Goal: Information Seeking & Learning: Learn about a topic

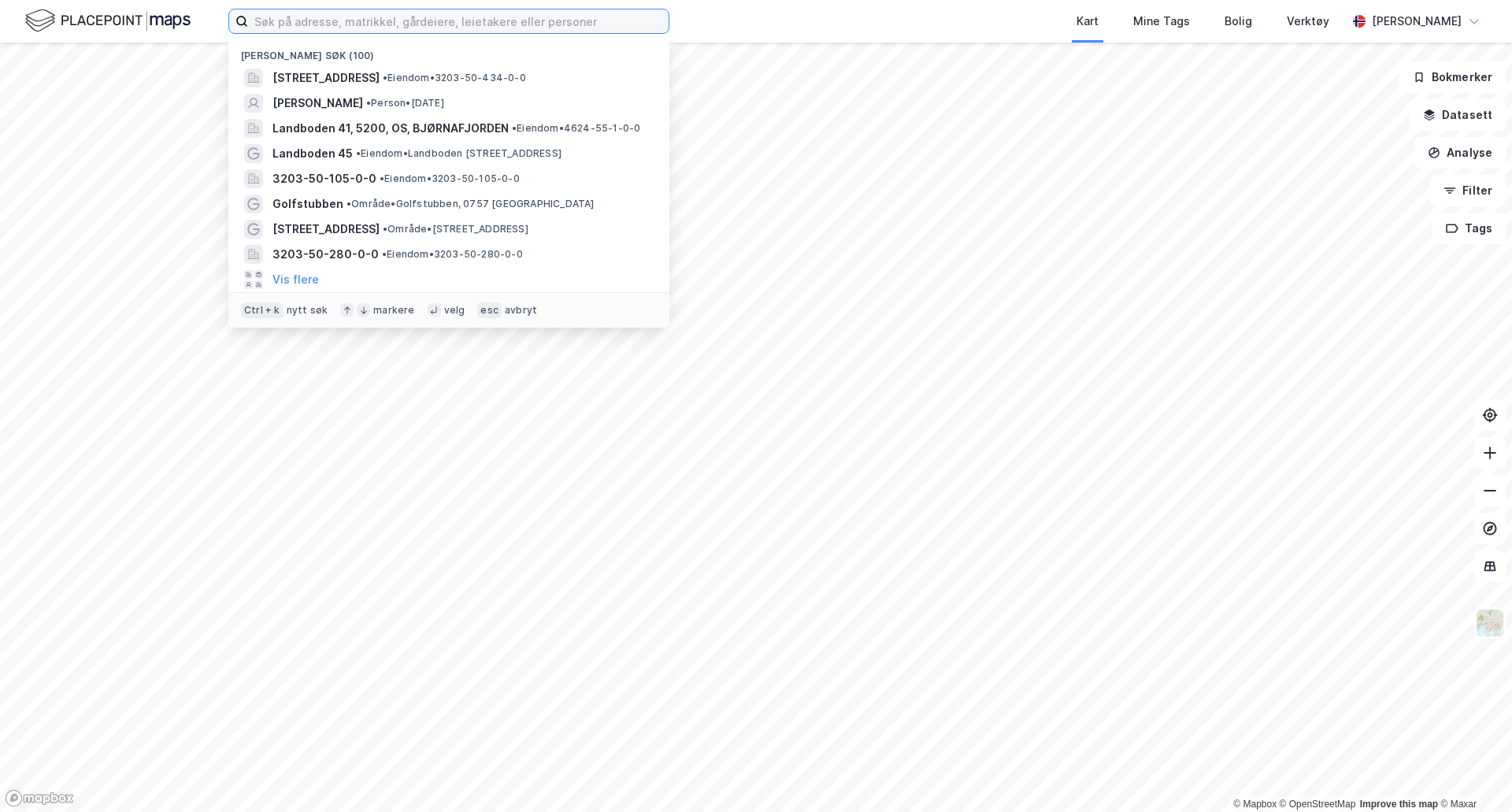
click at [539, 28] on input at bounding box center [458, 21] width 421 height 23
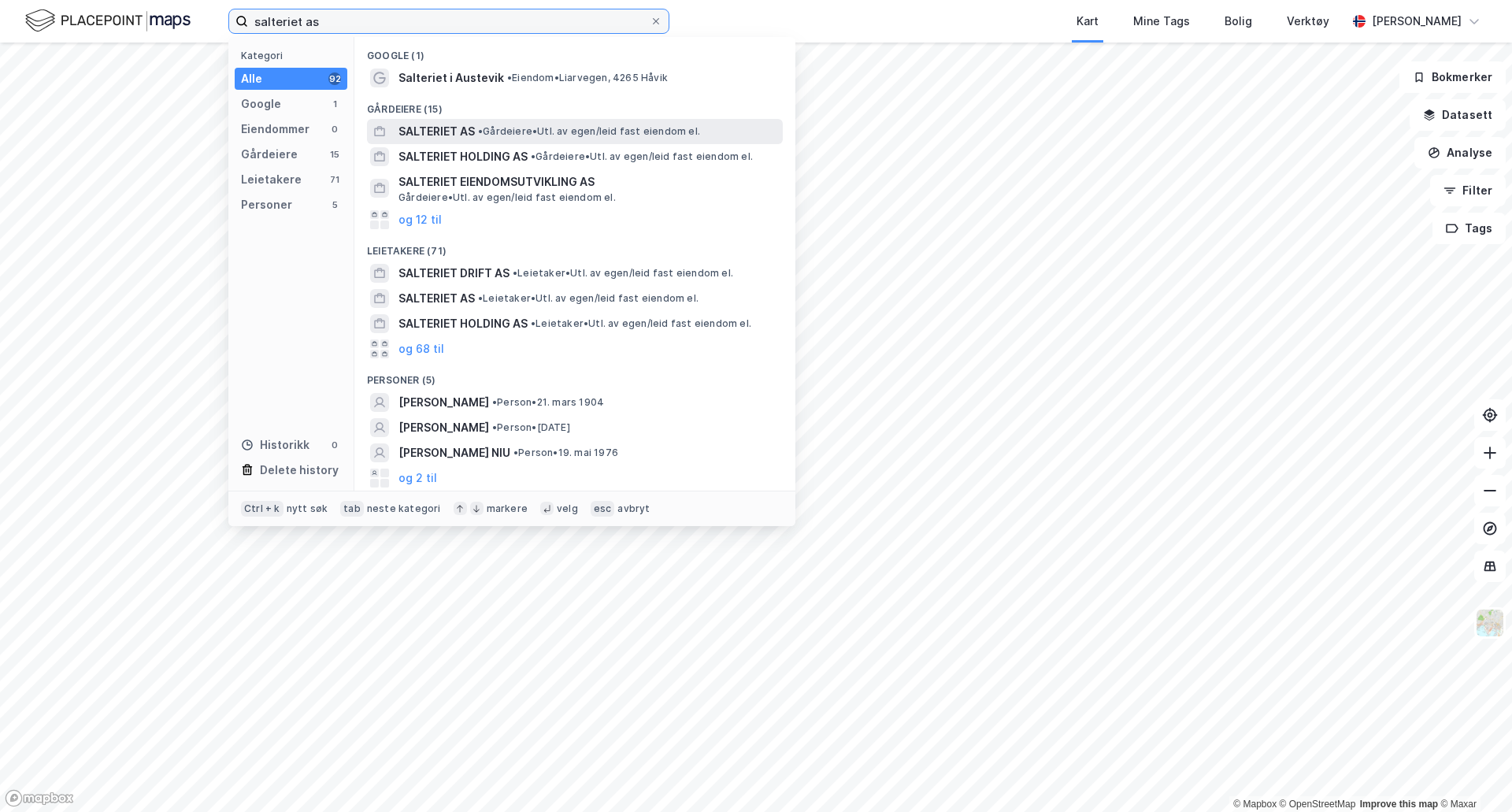
type input "salteriet as"
click at [513, 135] on span "• Gårdeiere • Utl. av egen/leid fast eiendom el." at bounding box center [588, 131] width 222 height 13
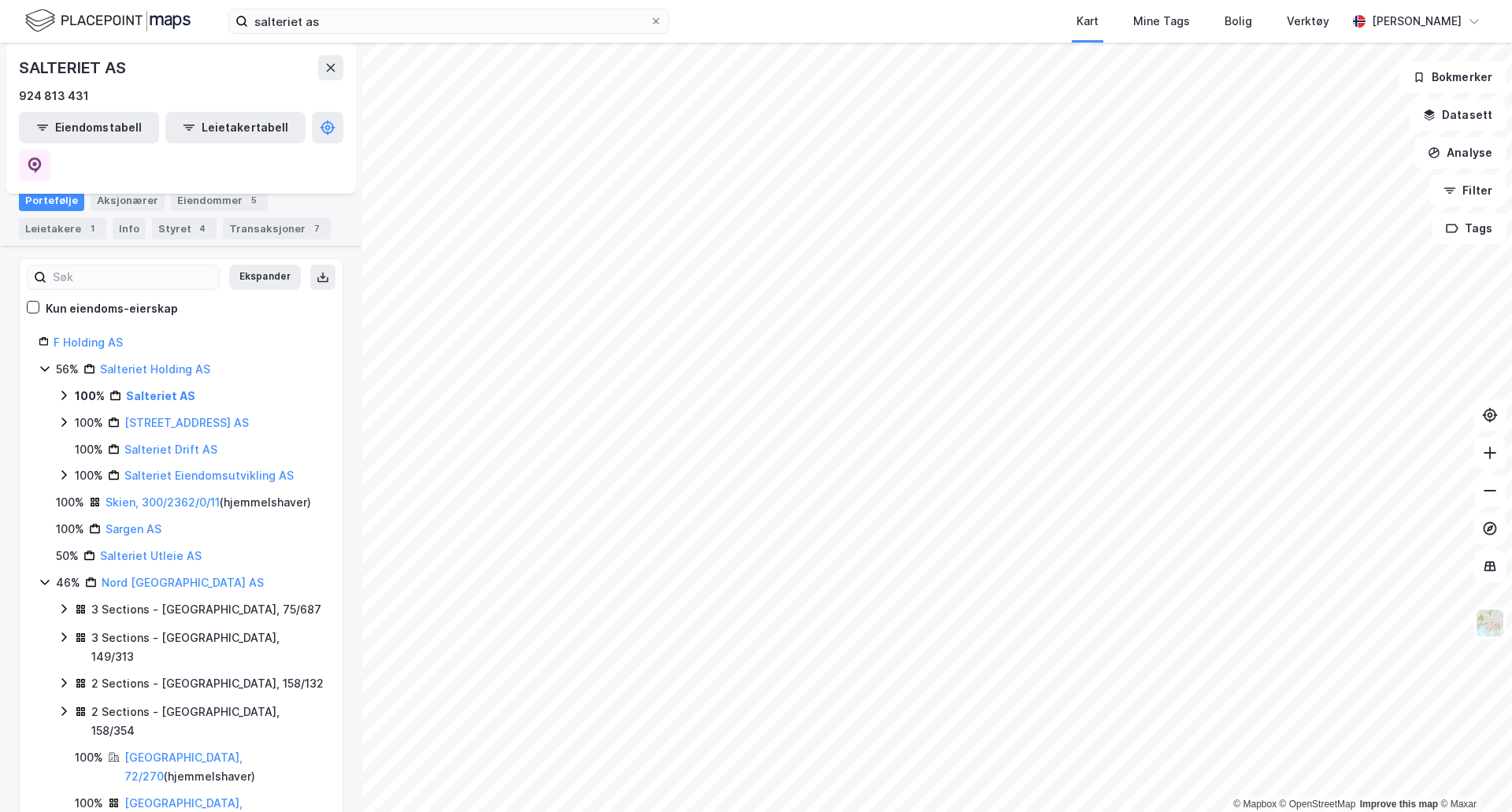
scroll to position [148, 0]
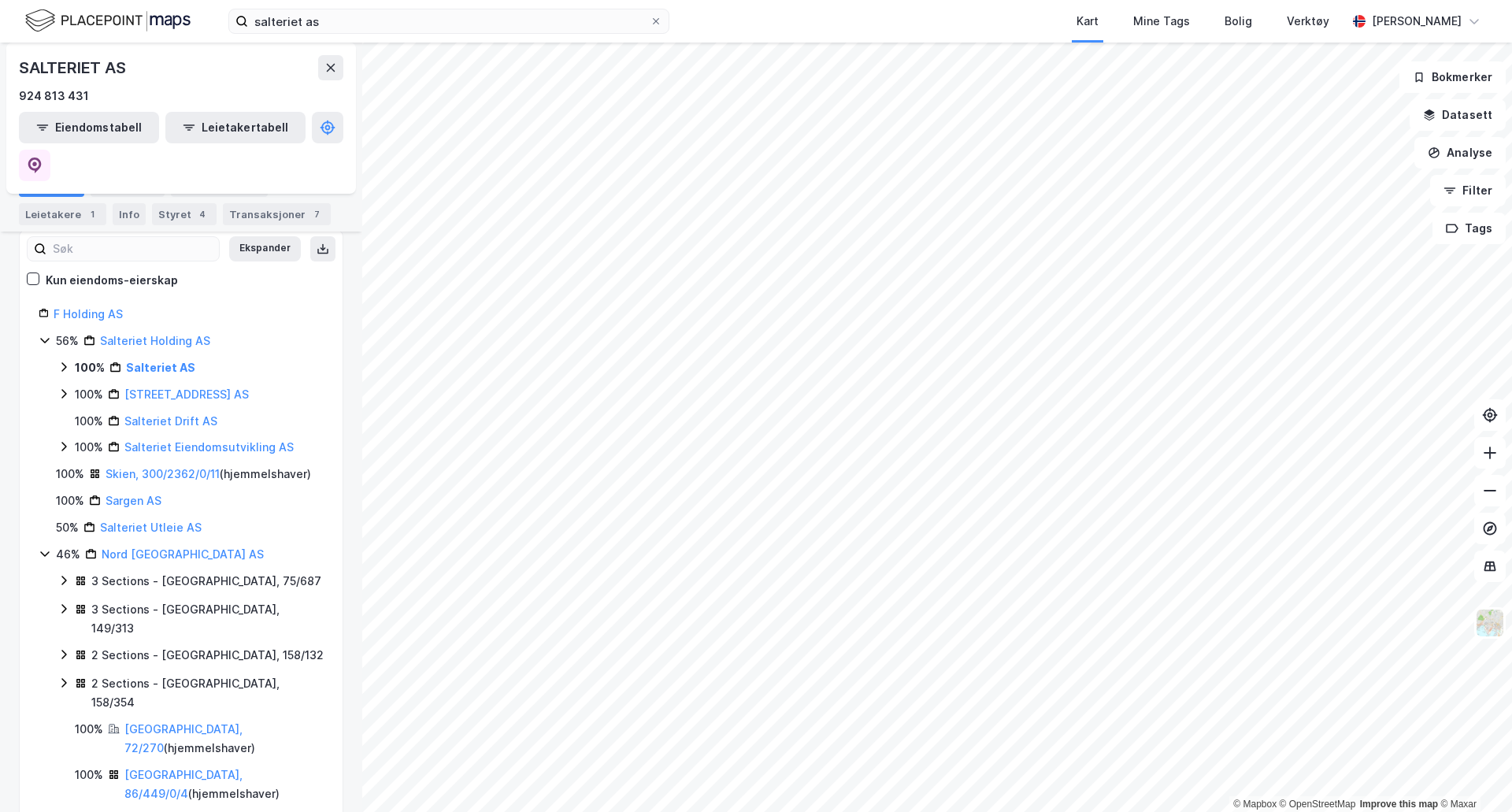
click at [59, 360] on icon at bounding box center [64, 366] width 13 height 13
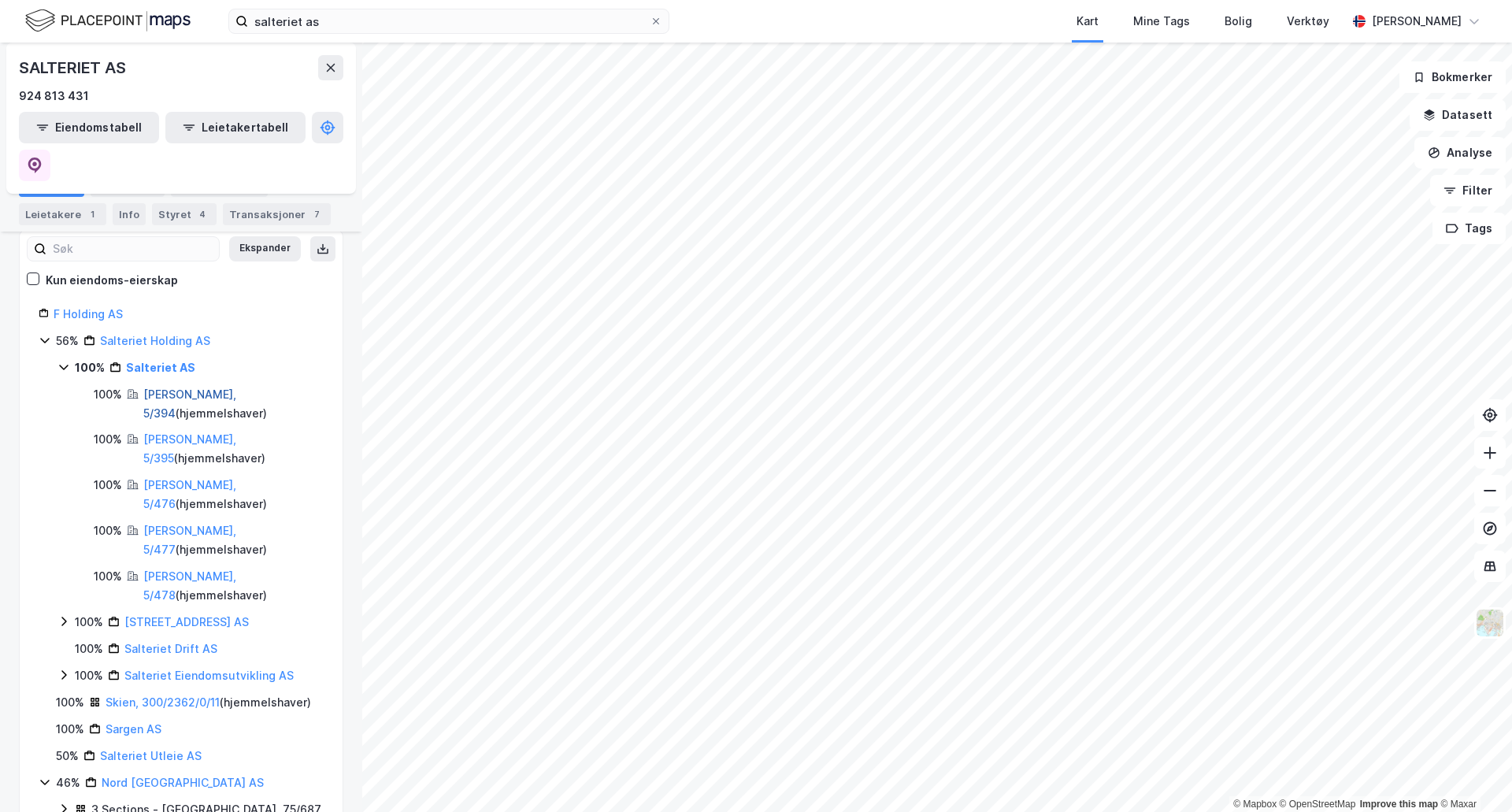
click at [196, 387] on link "[PERSON_NAME], 5/394" at bounding box center [189, 403] width 93 height 33
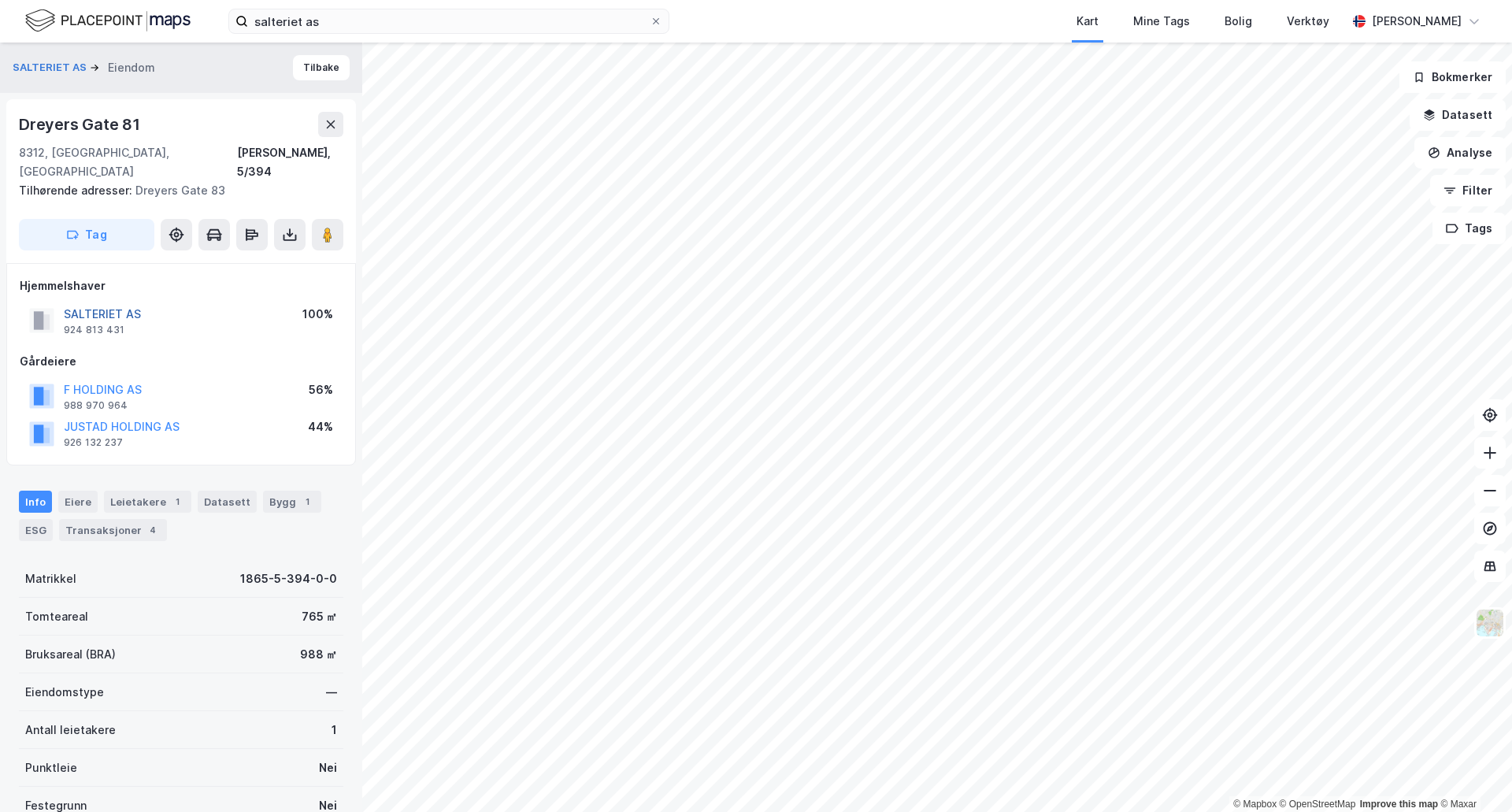
click at [0, 0] on button "SALTERIET AS" at bounding box center [0, 0] width 0 height 0
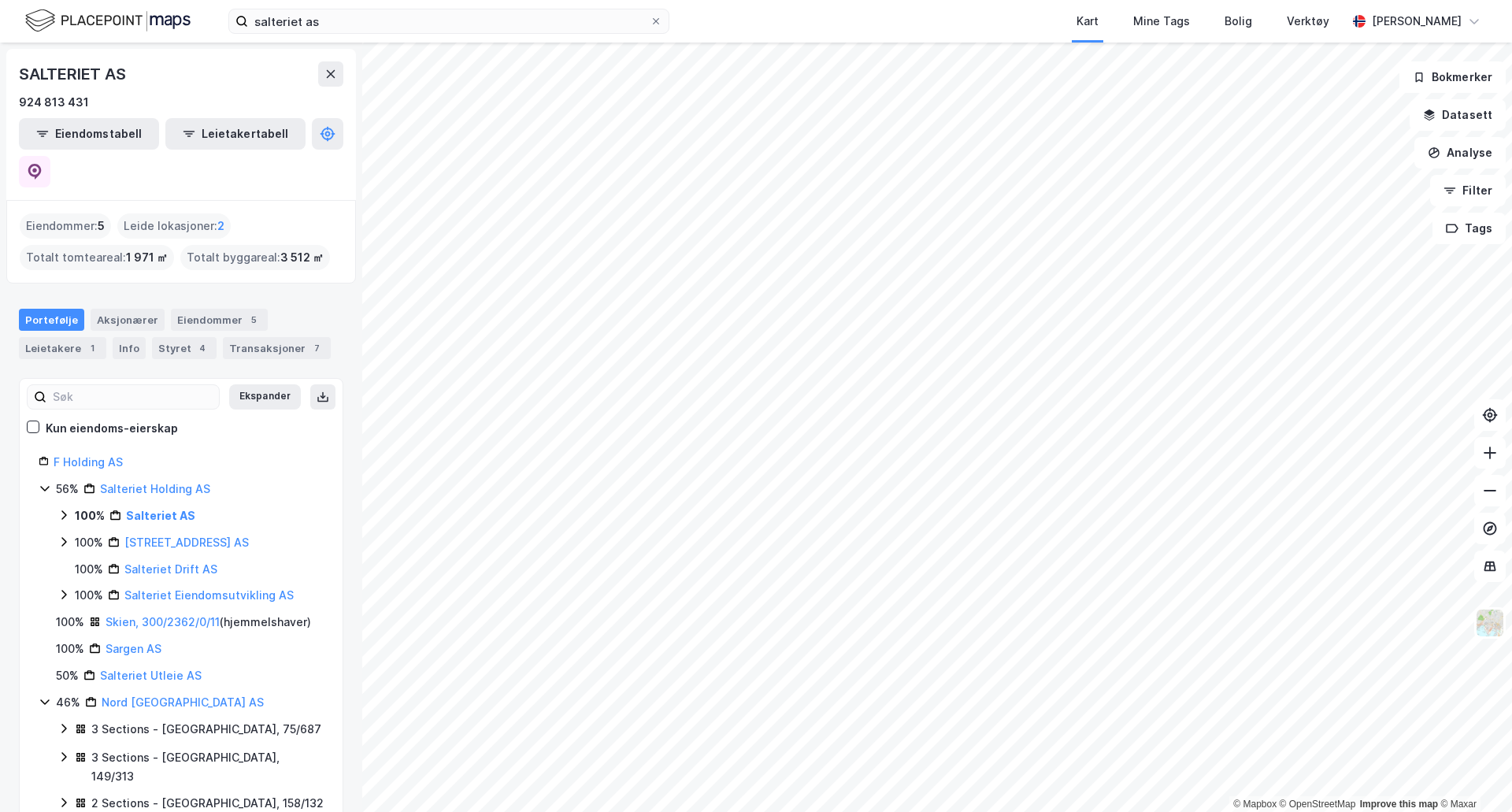
click at [61, 508] on icon at bounding box center [64, 514] width 13 height 13
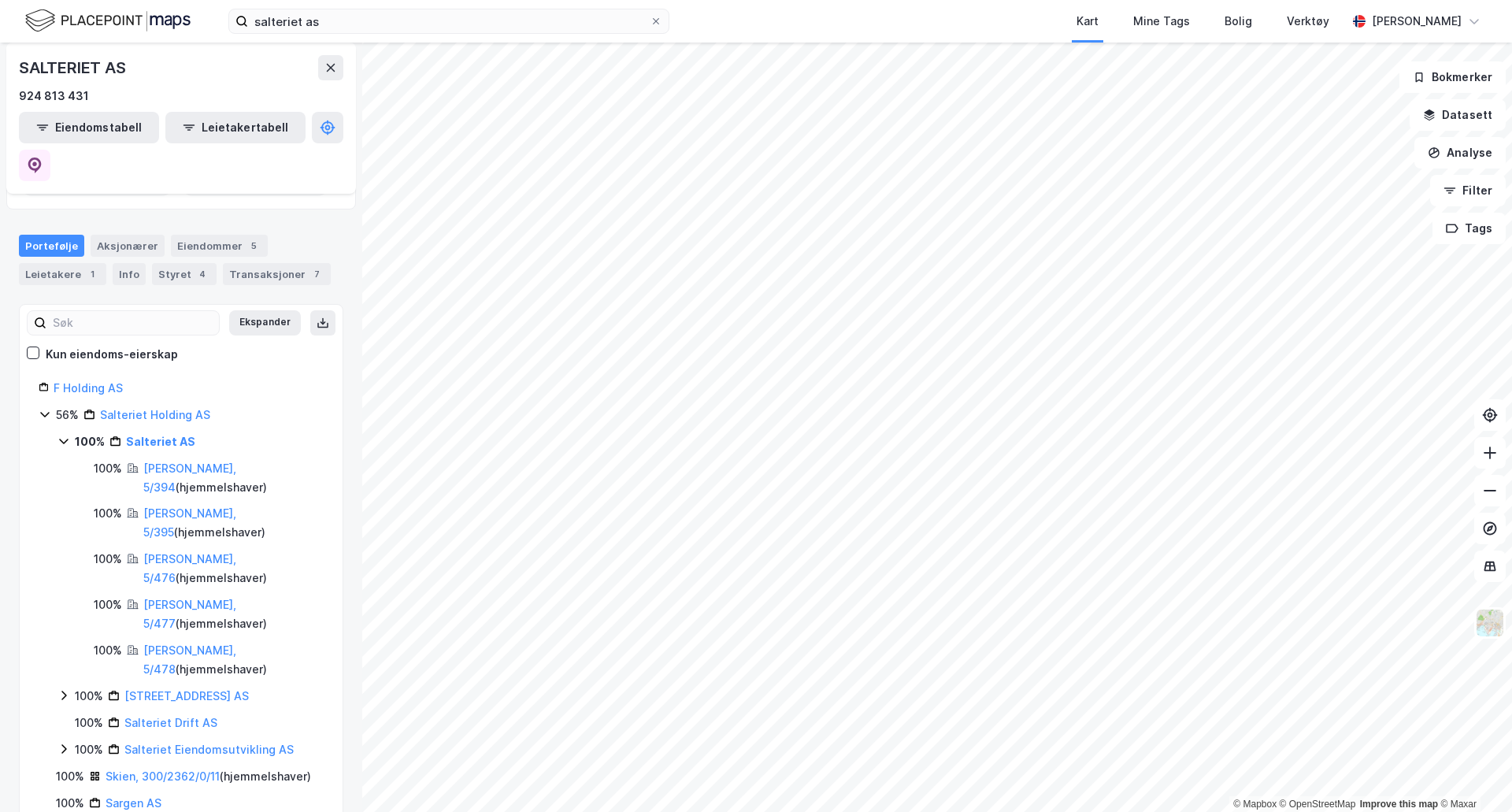
scroll to position [74, 0]
click at [186, 505] on link "[PERSON_NAME], 5/395" at bounding box center [189, 521] width 93 height 33
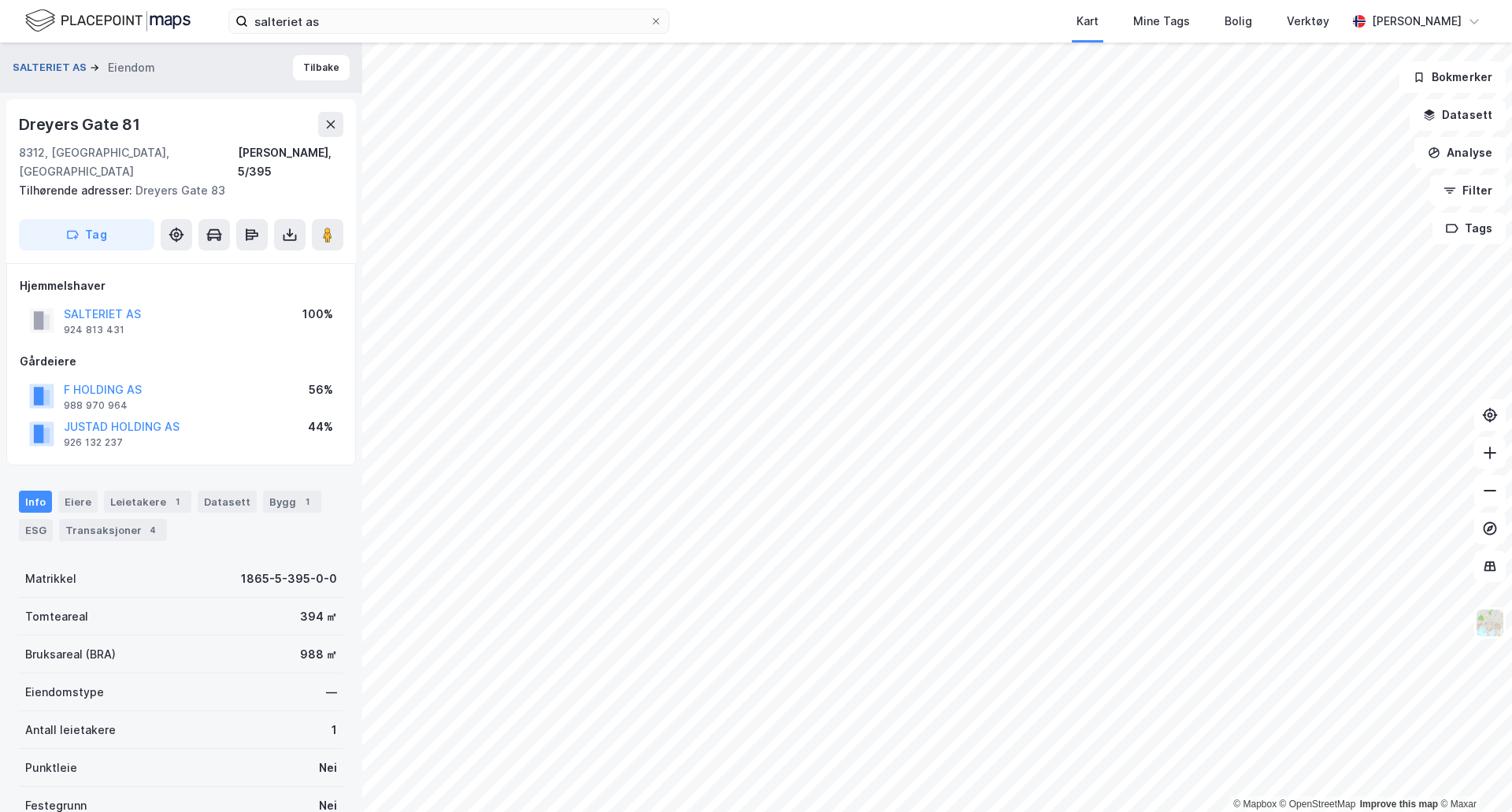
click at [50, 70] on button "SALTERIET AS" at bounding box center [51, 68] width 77 height 16
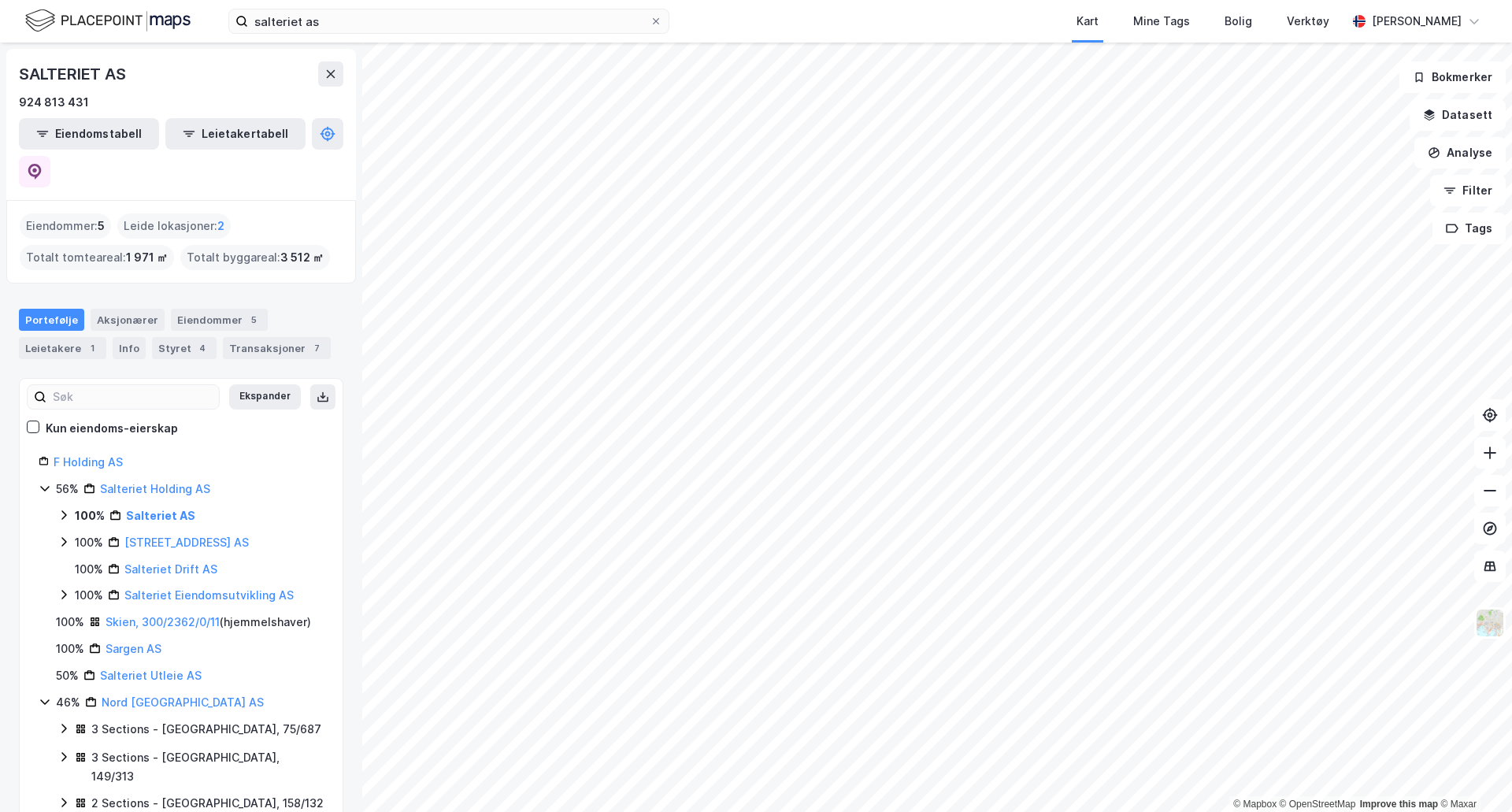
click at [65, 508] on icon at bounding box center [64, 514] width 13 height 13
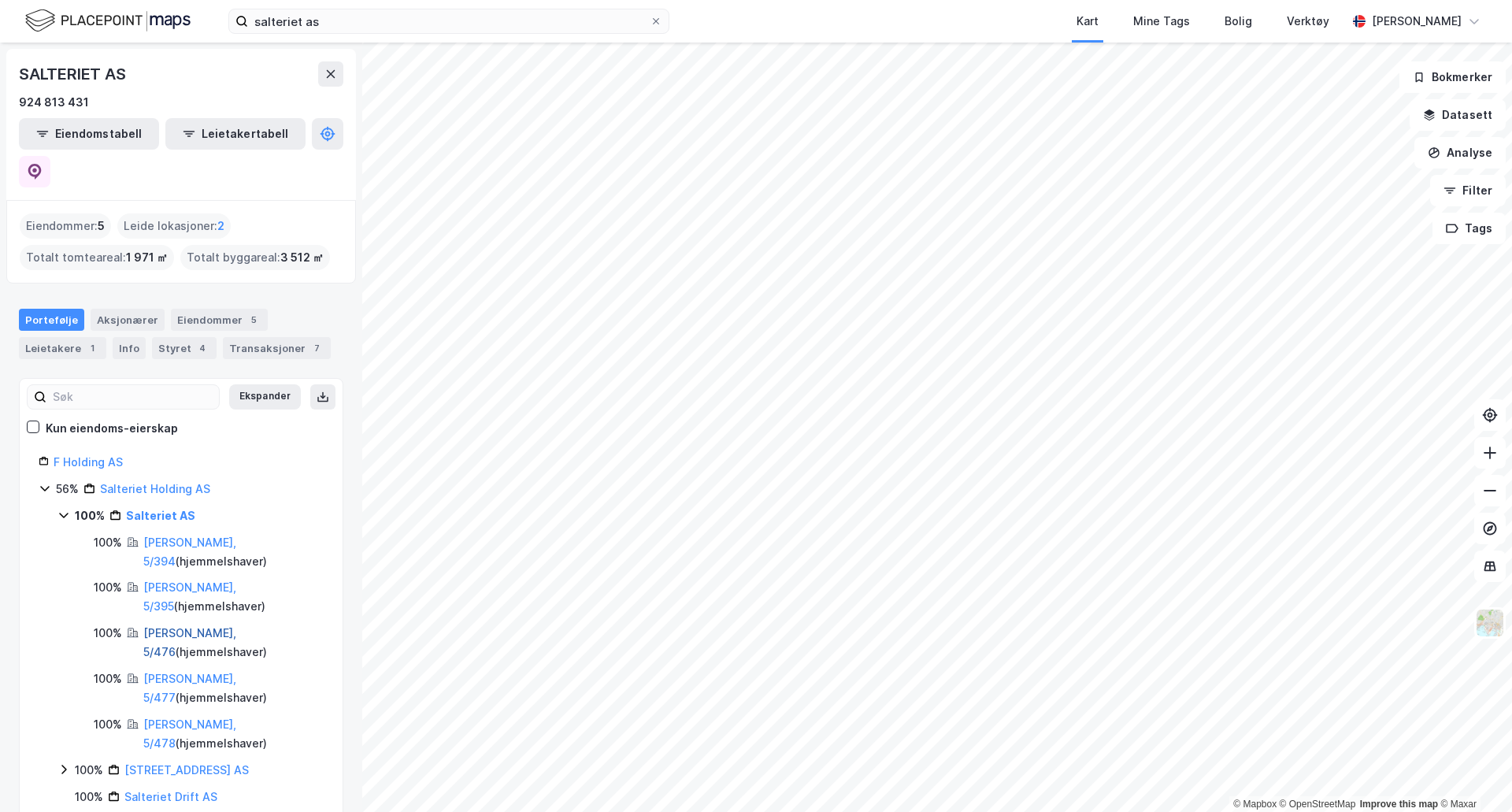
click at [170, 626] on link "[PERSON_NAME], 5/476" at bounding box center [189, 641] width 93 height 33
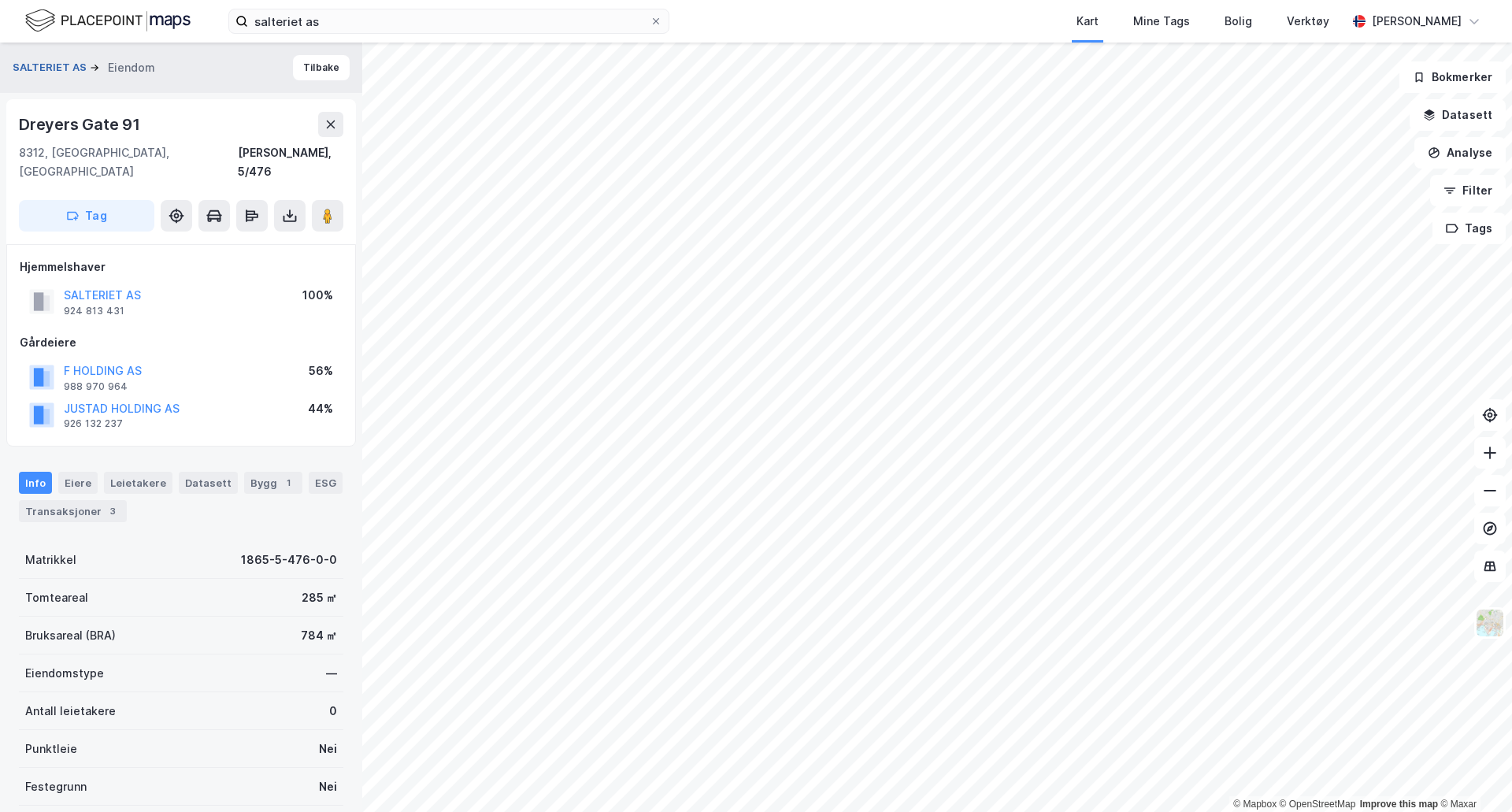
click at [37, 64] on button "SALTERIET AS" at bounding box center [51, 68] width 77 height 16
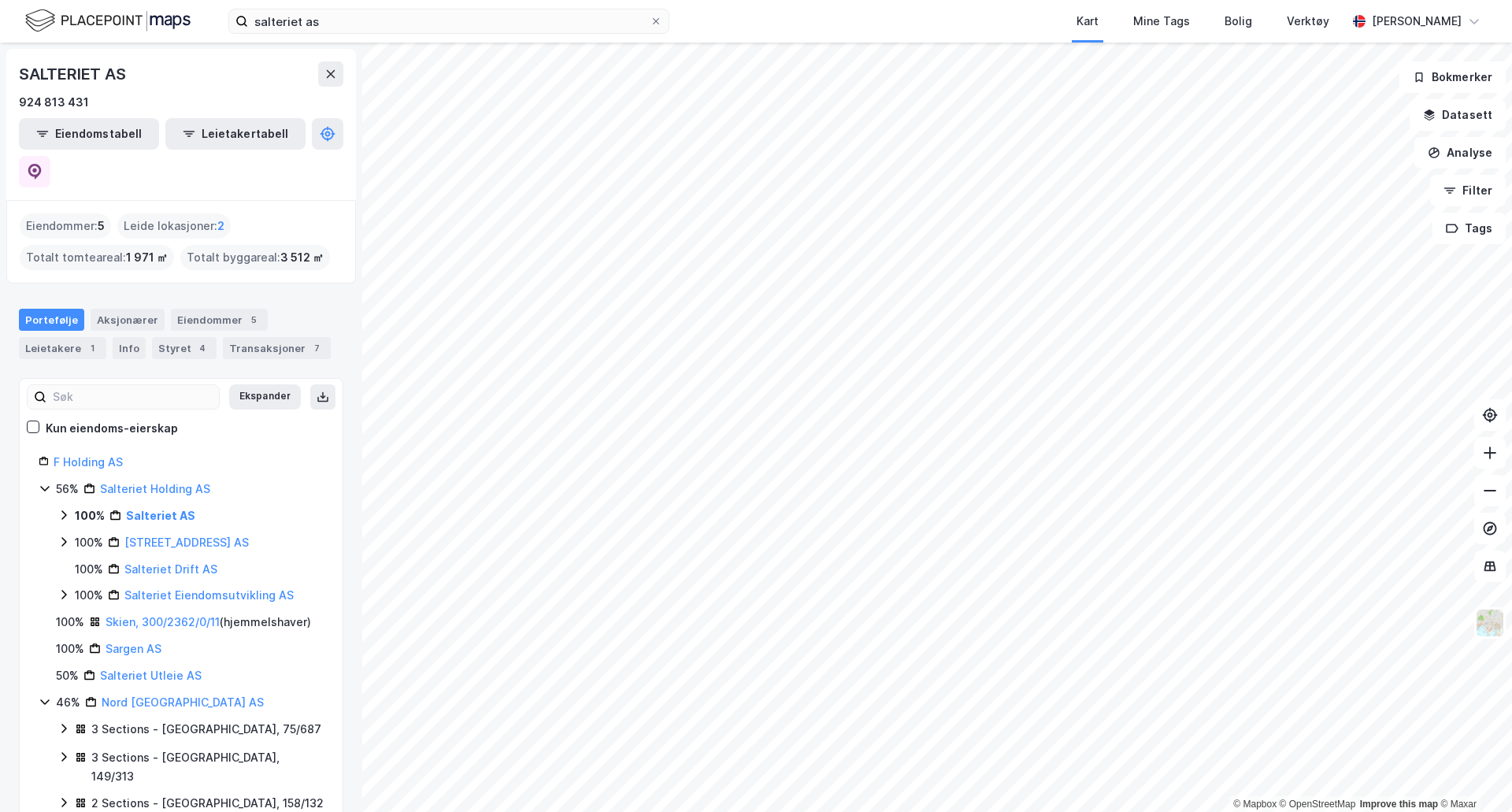
click at [64, 508] on icon at bounding box center [64, 514] width 13 height 13
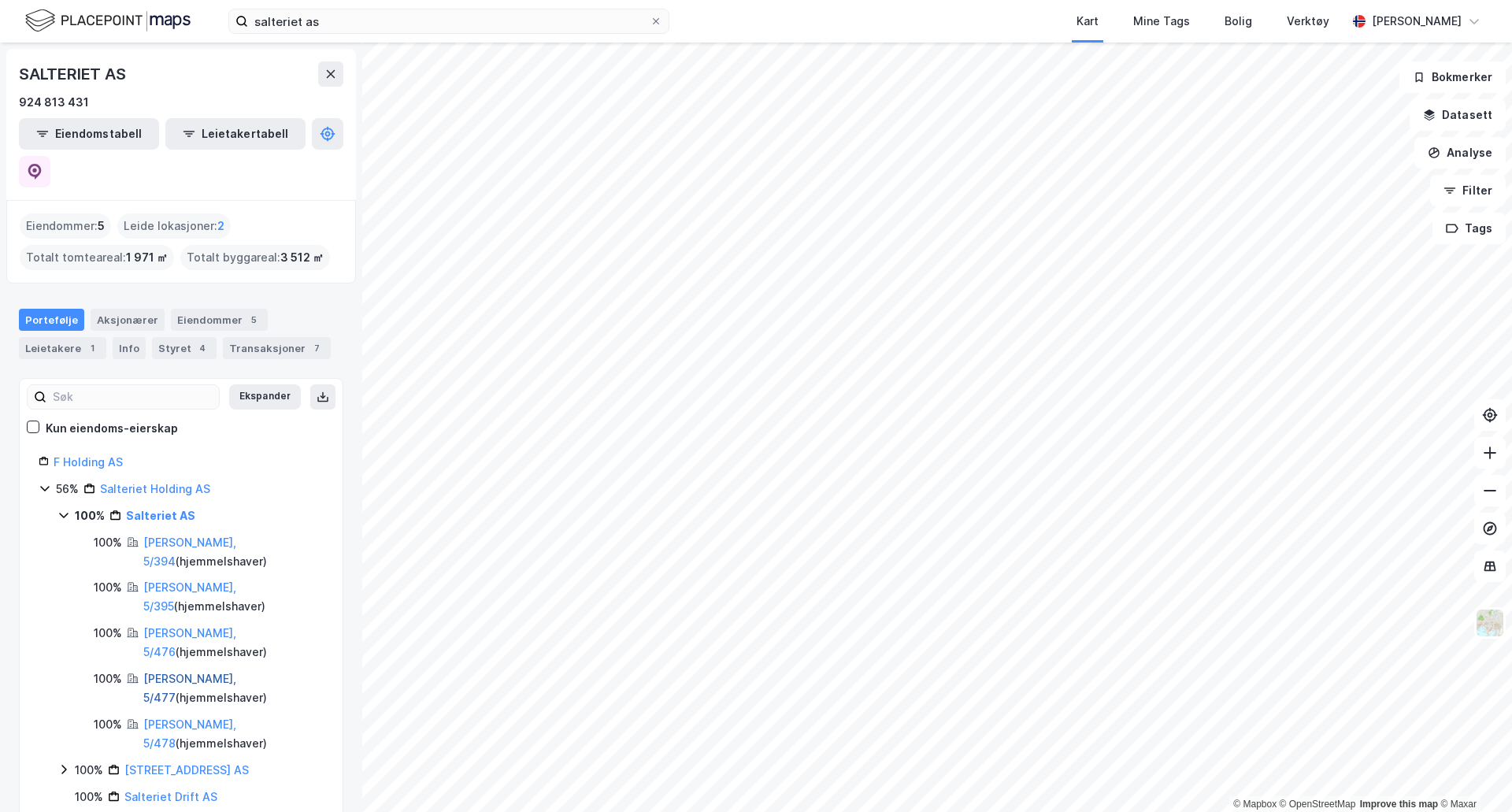
click at [156, 672] on link "[PERSON_NAME], 5/477" at bounding box center [189, 687] width 93 height 33
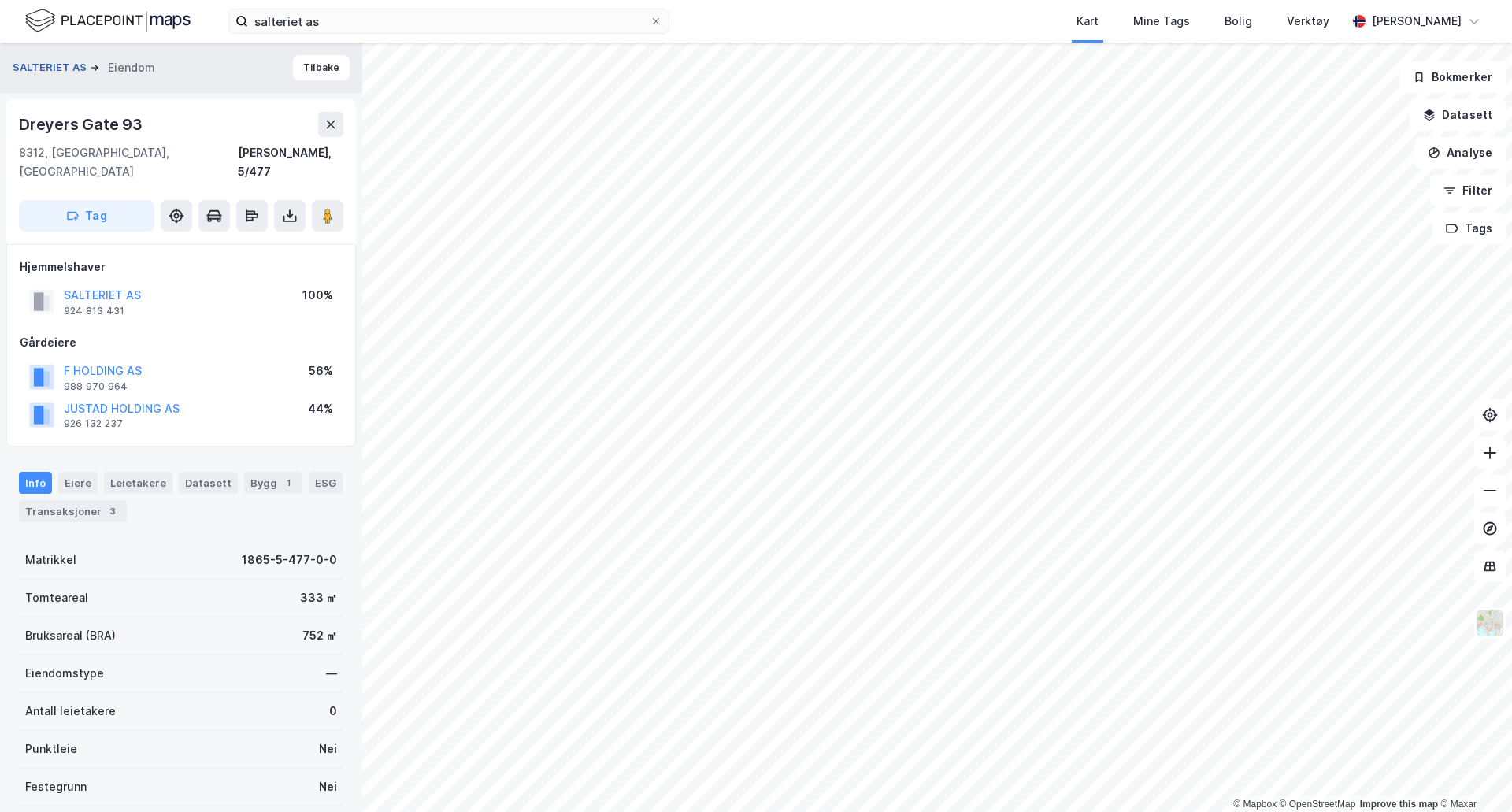
click at [24, 67] on button "SALTERIET AS" at bounding box center [51, 68] width 77 height 16
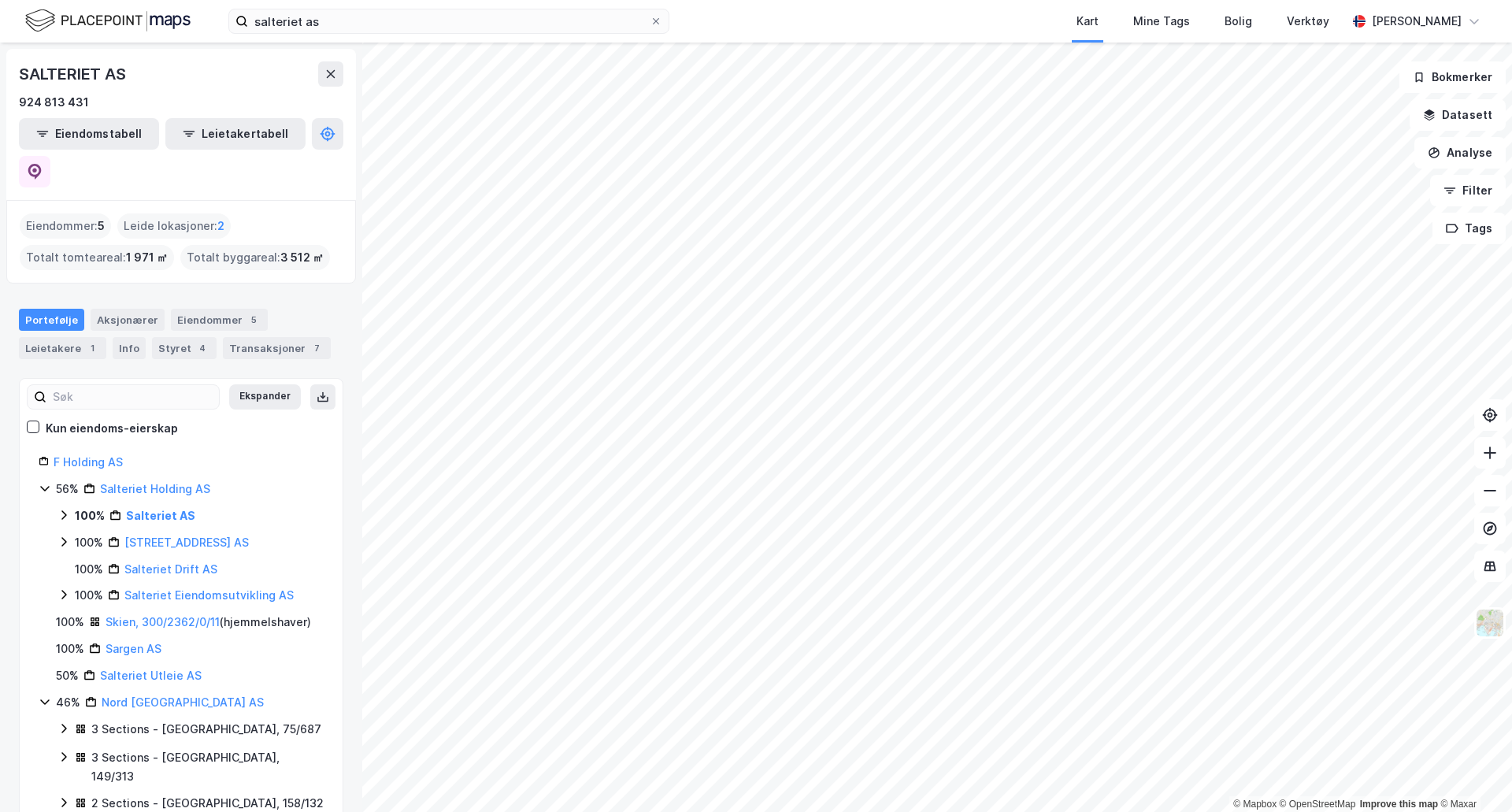
click at [64, 508] on icon at bounding box center [64, 514] width 13 height 13
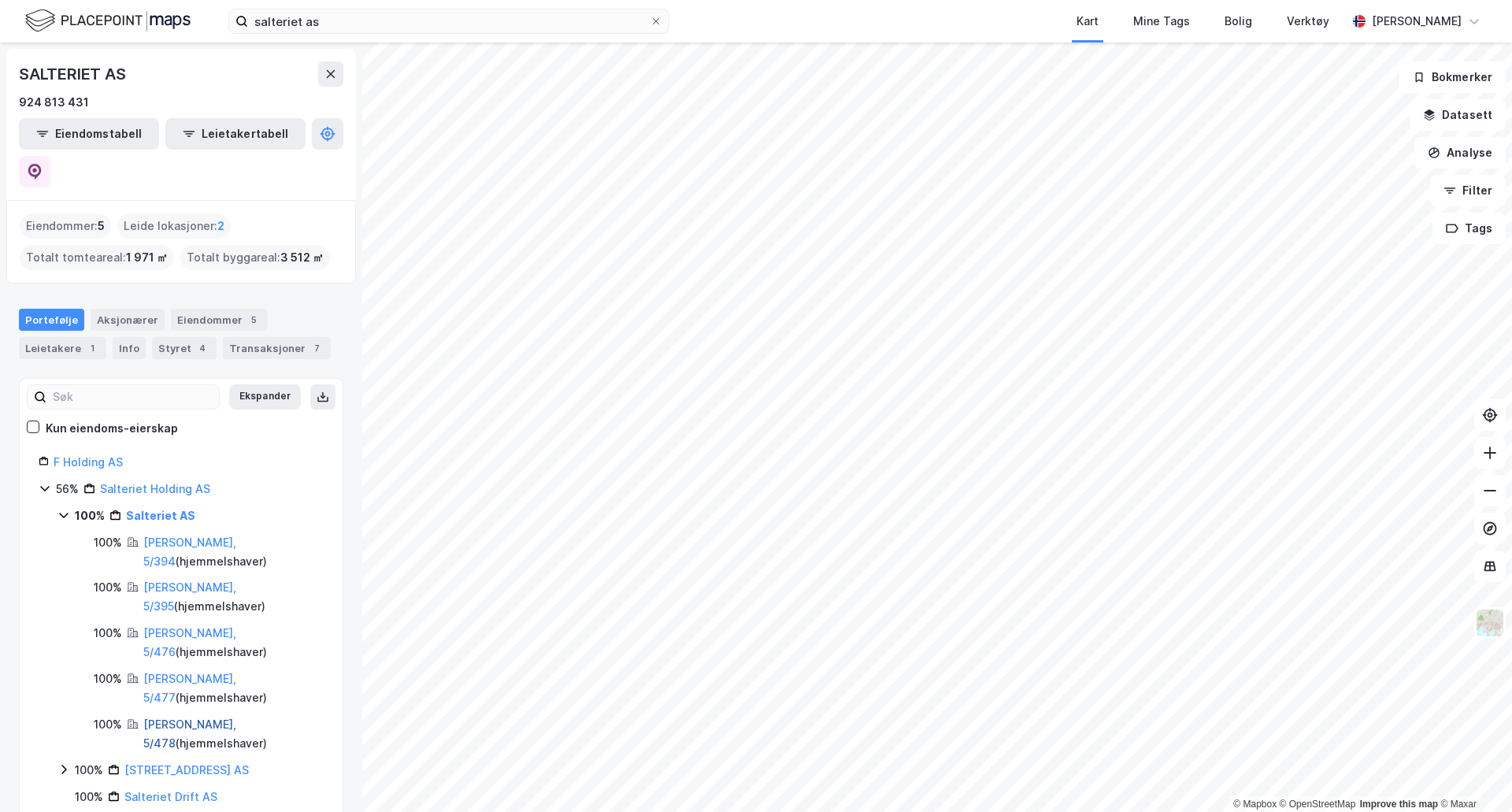
click at [170, 718] on link "[PERSON_NAME], 5/478" at bounding box center [189, 733] width 93 height 33
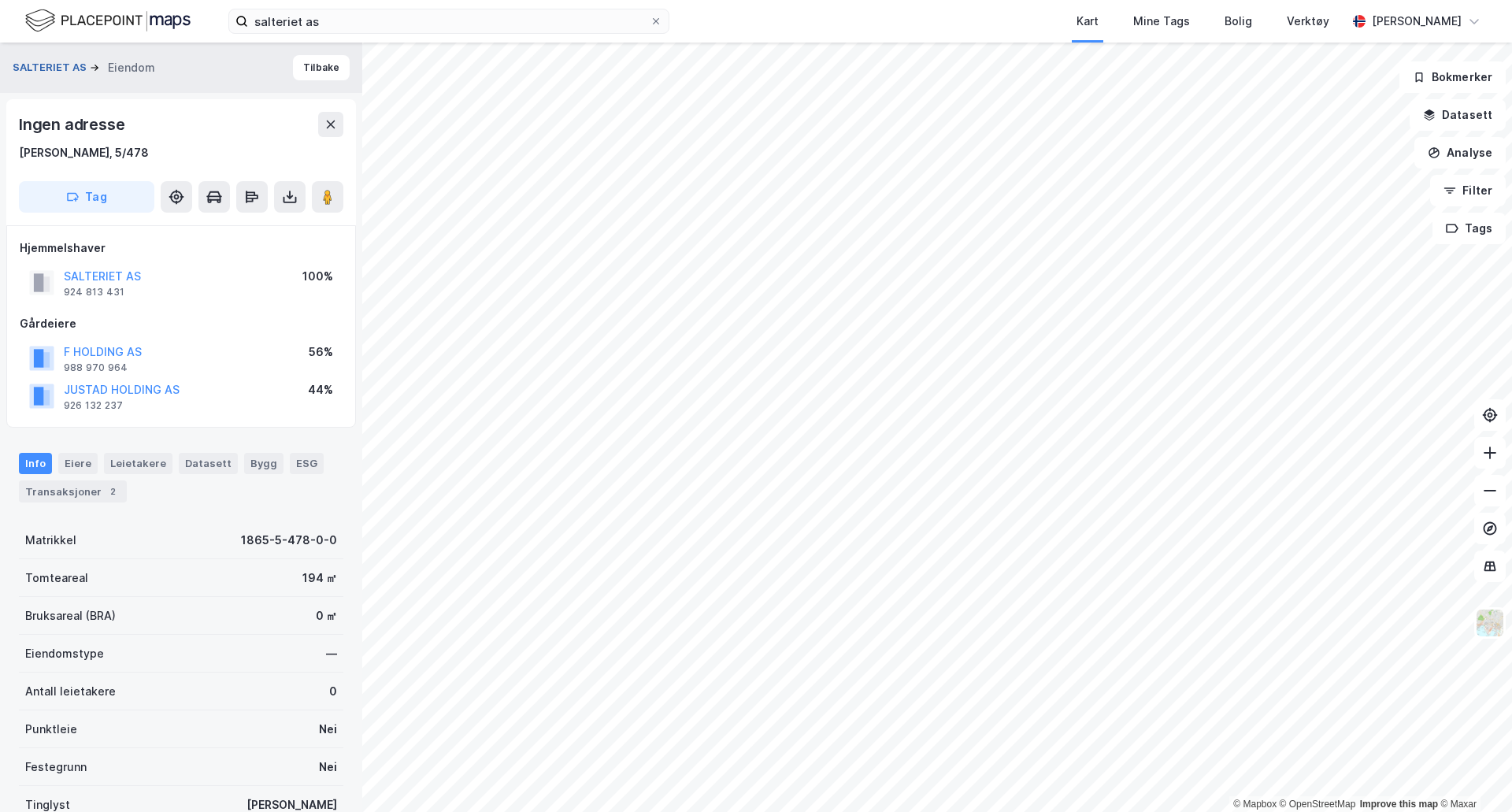
click at [53, 69] on button "SALTERIET AS" at bounding box center [51, 68] width 77 height 16
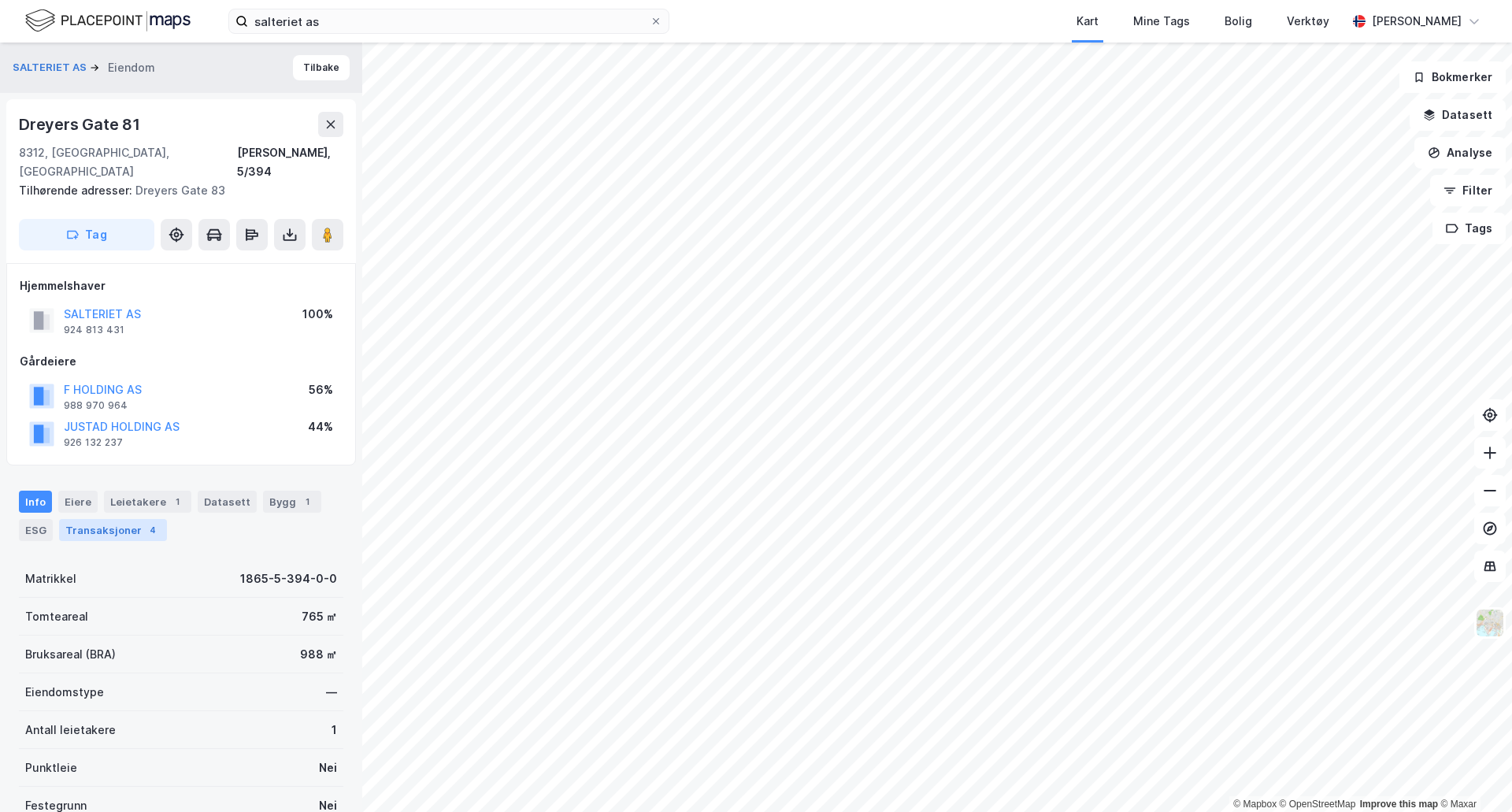
click at [94, 518] on div "Transaksjoner 4" at bounding box center [113, 529] width 108 height 22
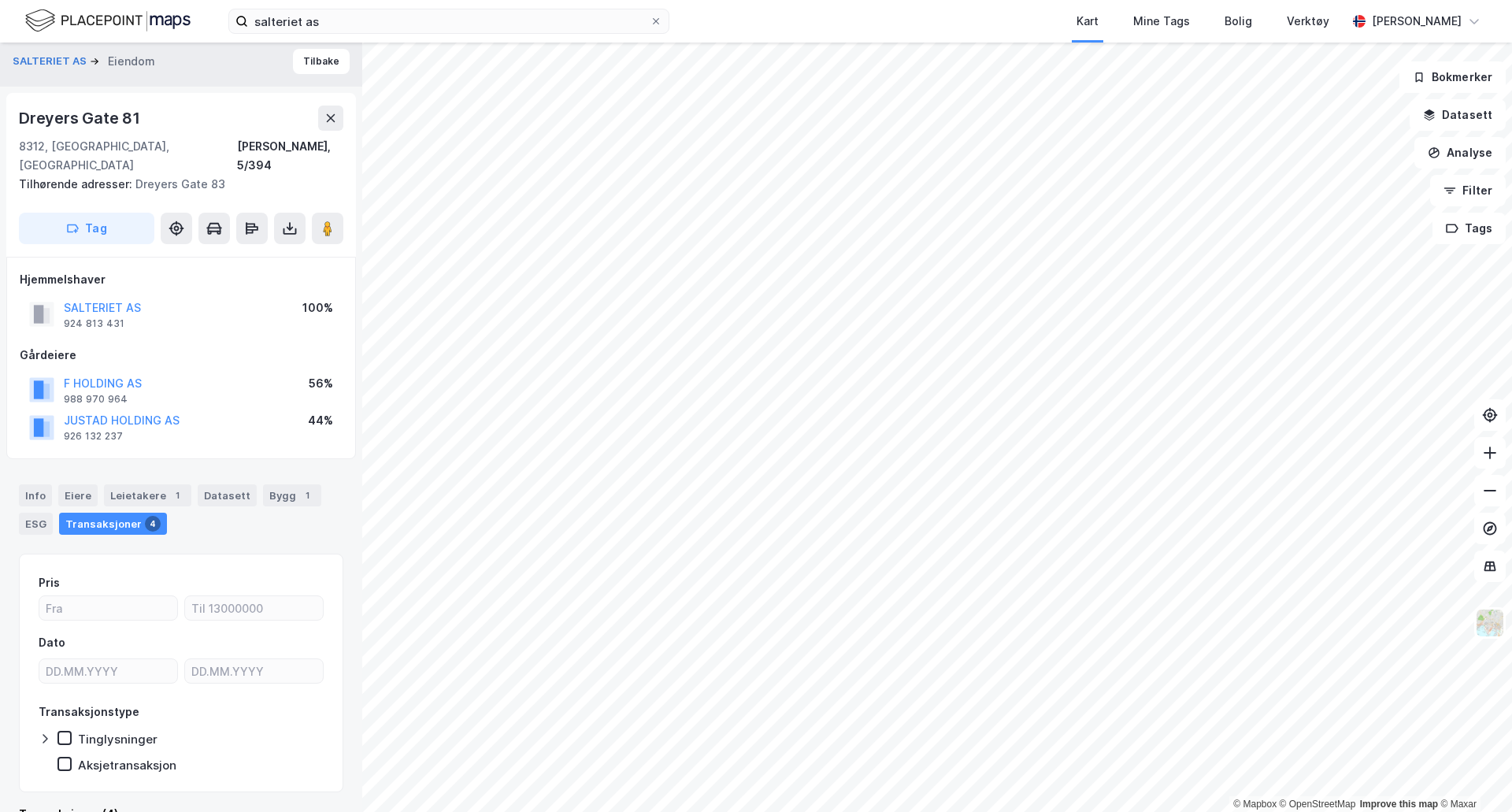
scroll to position [6, 0]
click at [74, 485] on div "Eiere" at bounding box center [78, 496] width 39 height 22
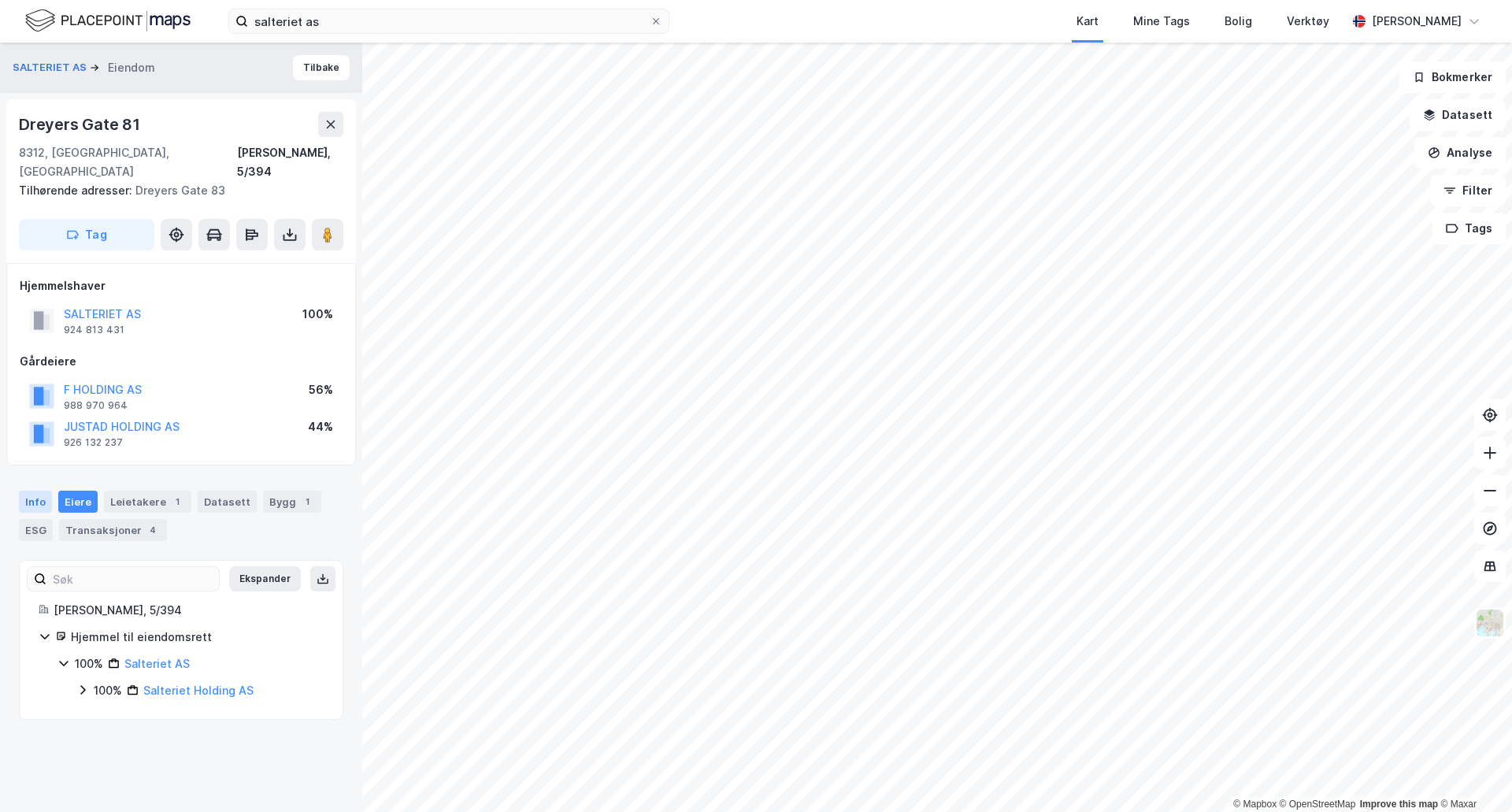
click at [39, 491] on div "Info" at bounding box center [36, 502] width 33 height 22
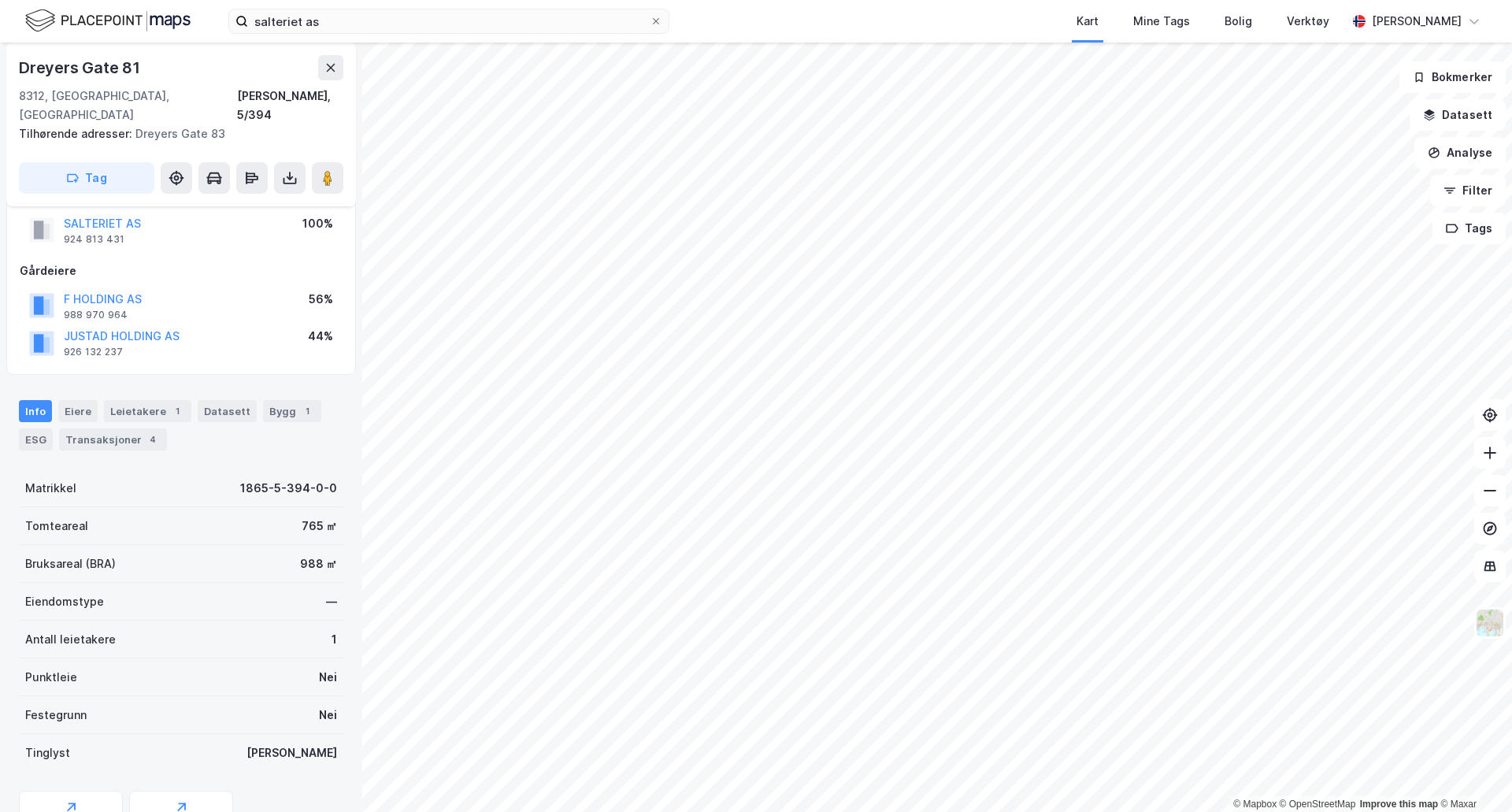
scroll to position [49, 0]
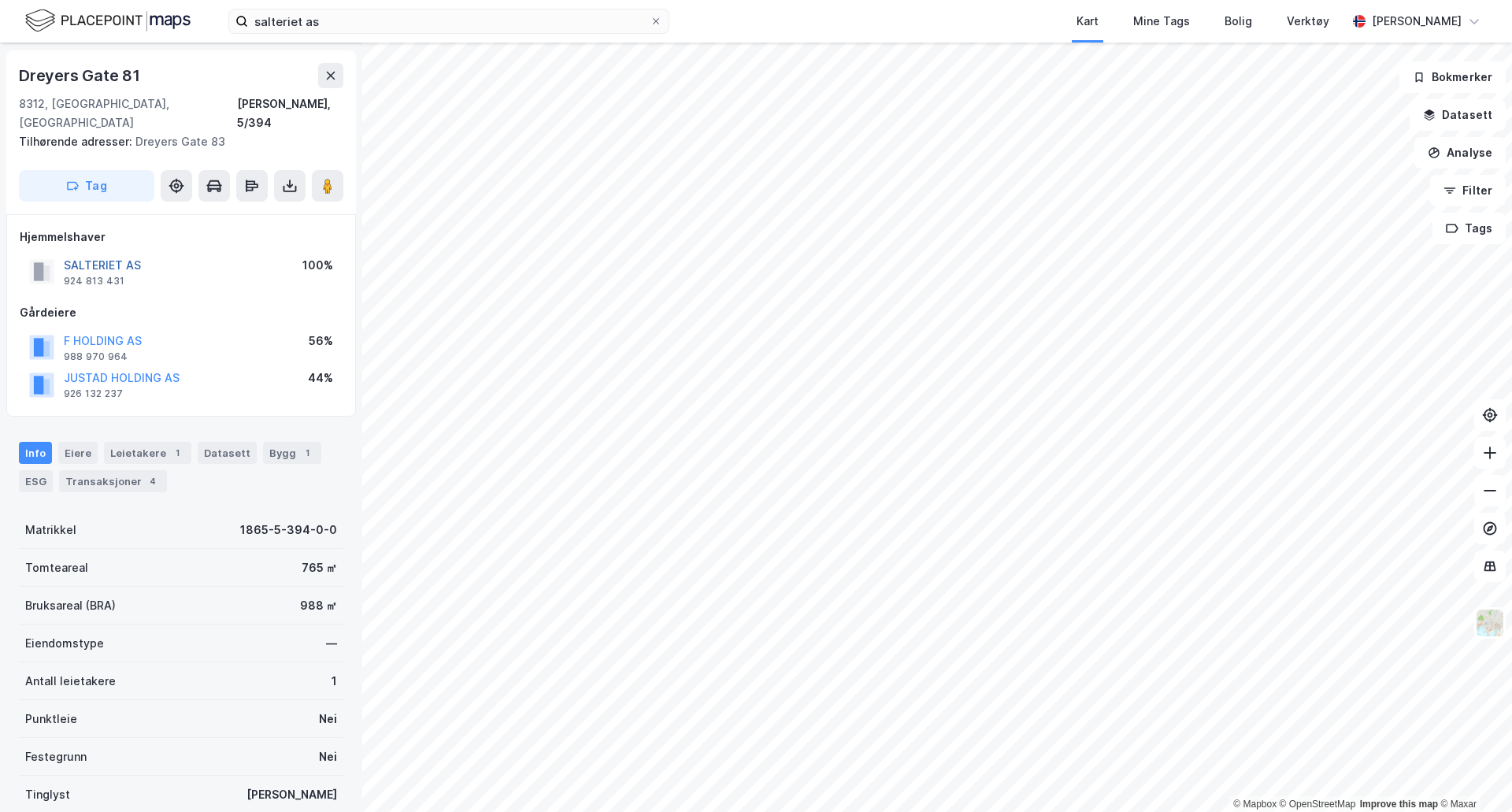
click at [0, 0] on button "SALTERIET AS" at bounding box center [0, 0] width 0 height 0
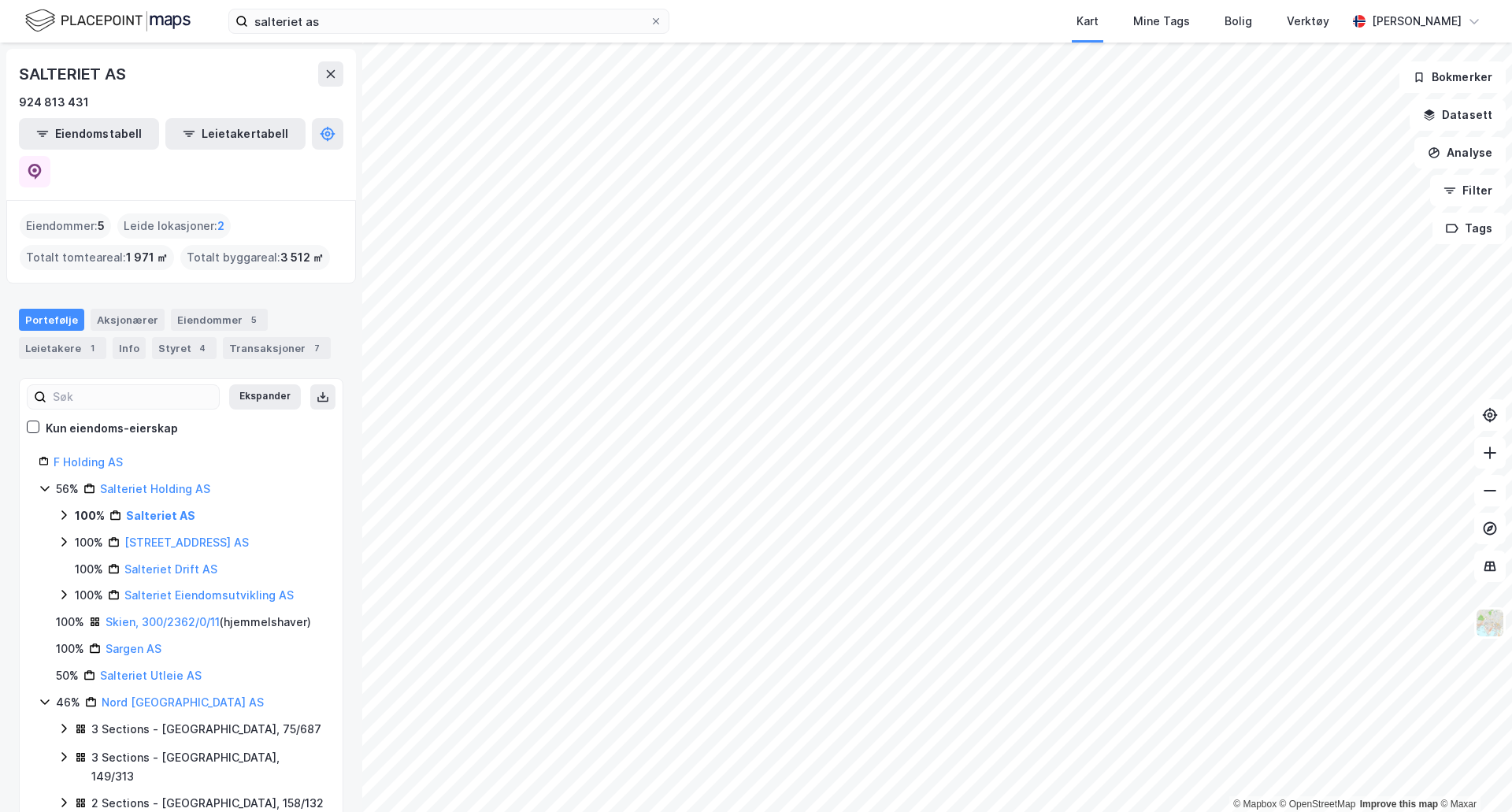
click at [62, 508] on icon at bounding box center [64, 514] width 13 height 13
